Goal: Information Seeking & Learning: Learn about a topic

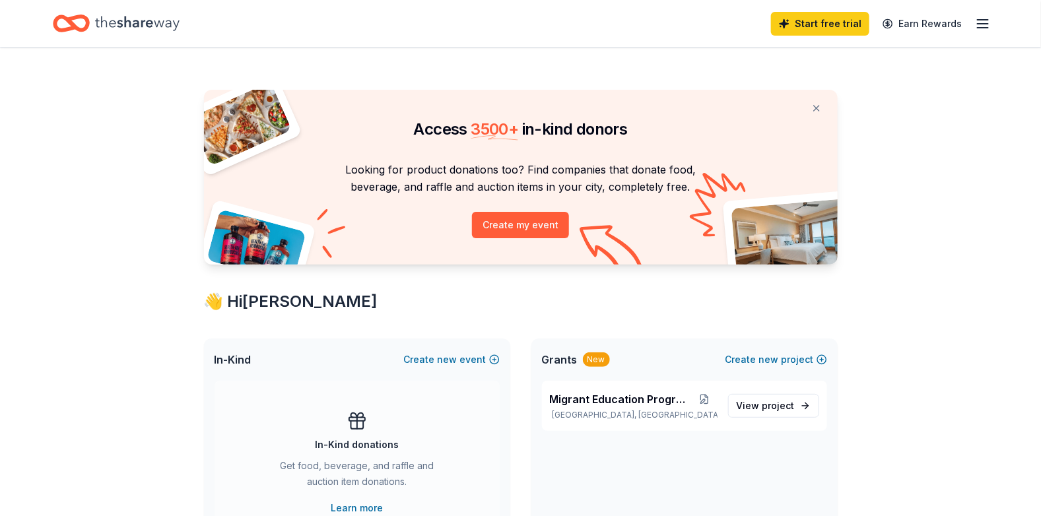
scroll to position [220, 0]
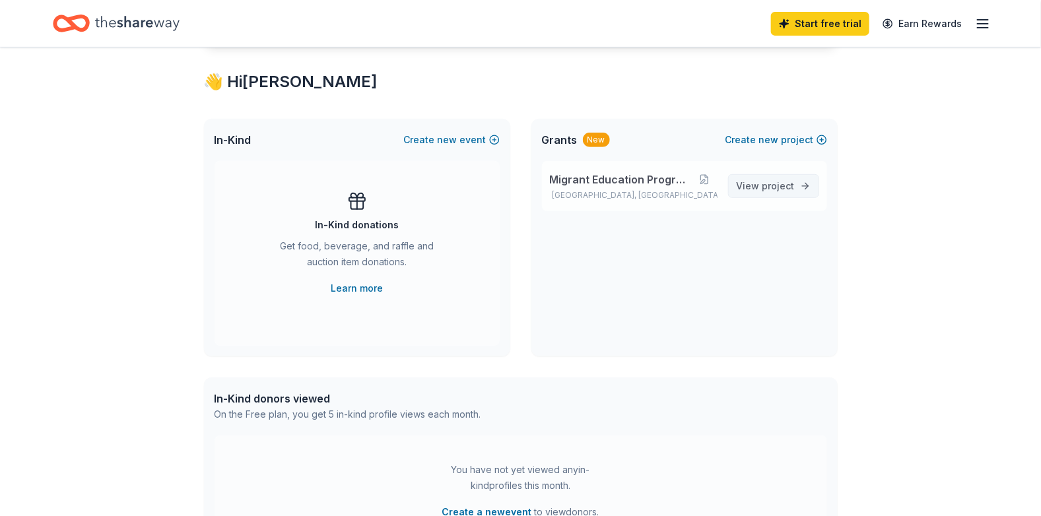
click at [761, 182] on span "View project" at bounding box center [765, 186] width 58 height 16
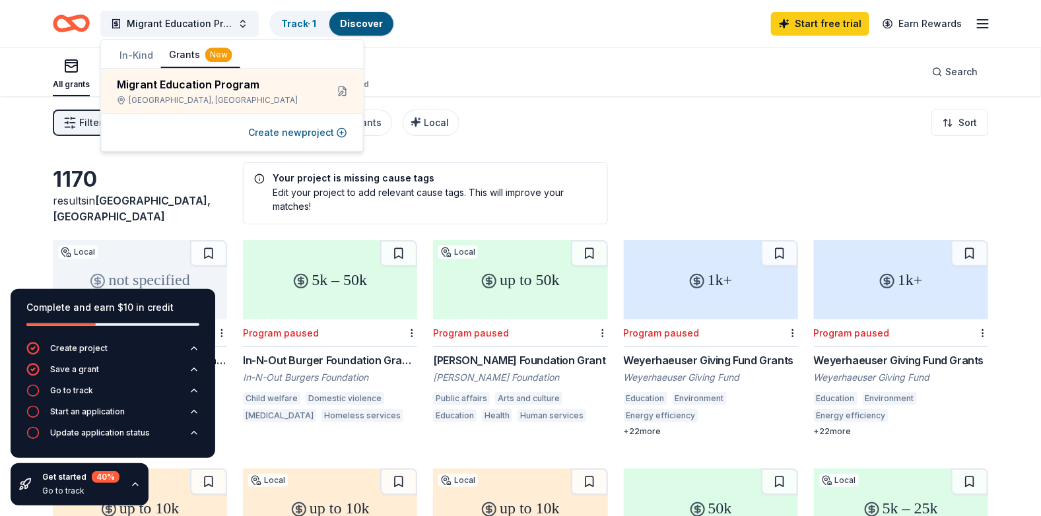
click at [585, 102] on div "Filter 1 Eligibility Other, Education CyberGrants Local Sort" at bounding box center [520, 122] width 1041 height 53
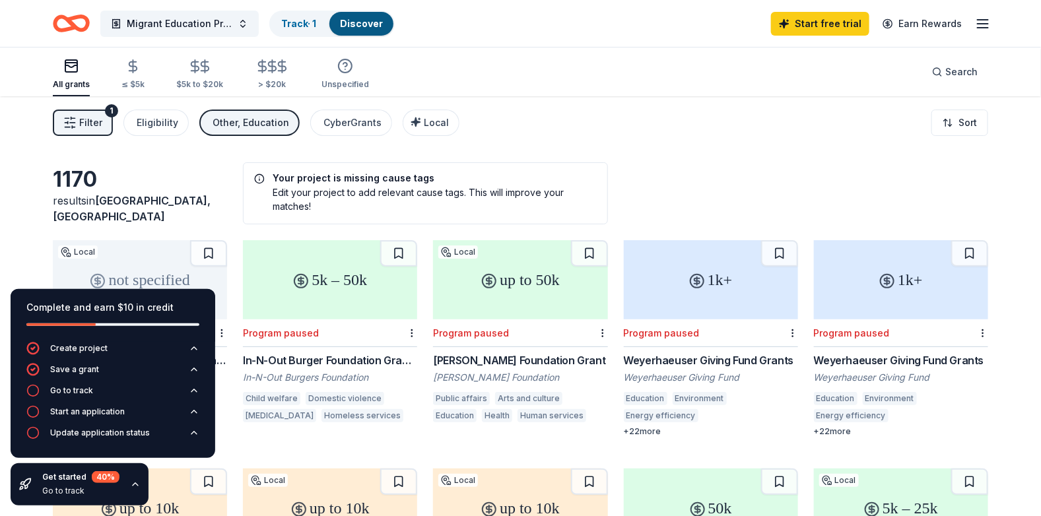
click at [131, 484] on icon "button" at bounding box center [135, 484] width 11 height 11
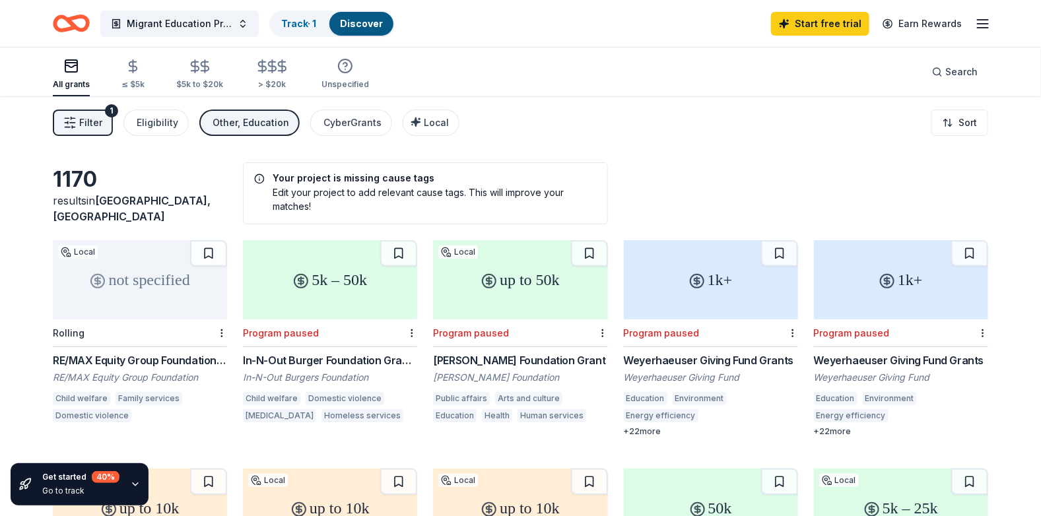
click at [127, 396] on div "Family services" at bounding box center [148, 398] width 67 height 13
click at [276, 397] on div "Child welfare" at bounding box center [271, 398] width 57 height 13
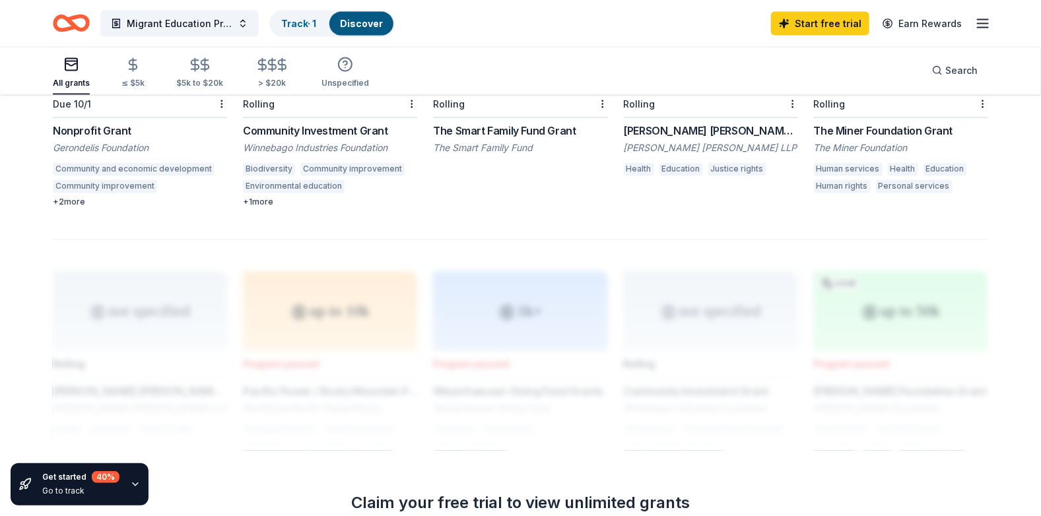
scroll to position [1134, 0]
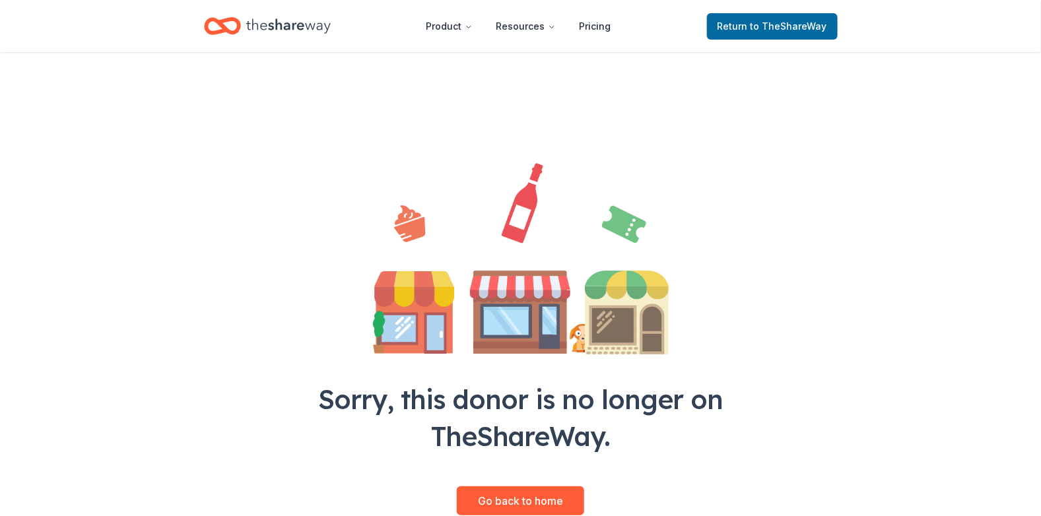
scroll to position [120, 0]
